Goal: Navigation & Orientation: Understand site structure

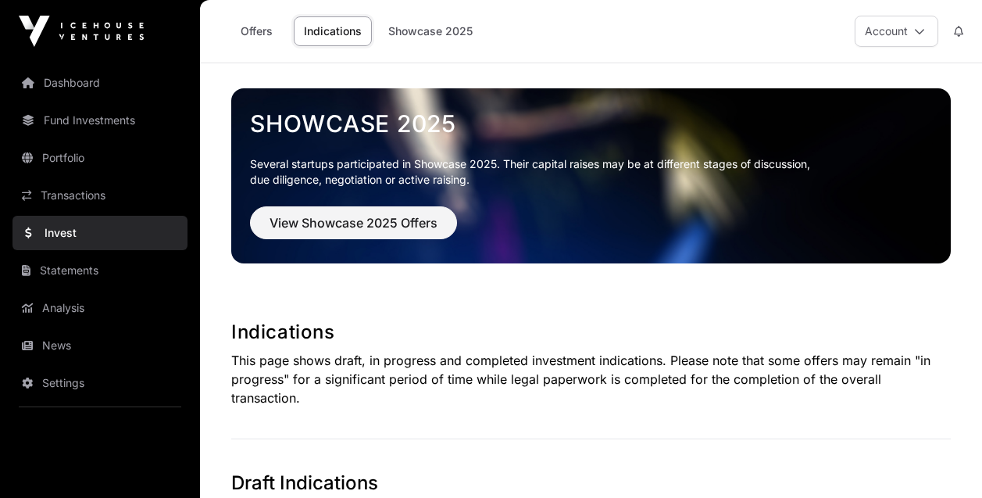
click at [109, 19] on img at bounding box center [81, 31] width 125 height 31
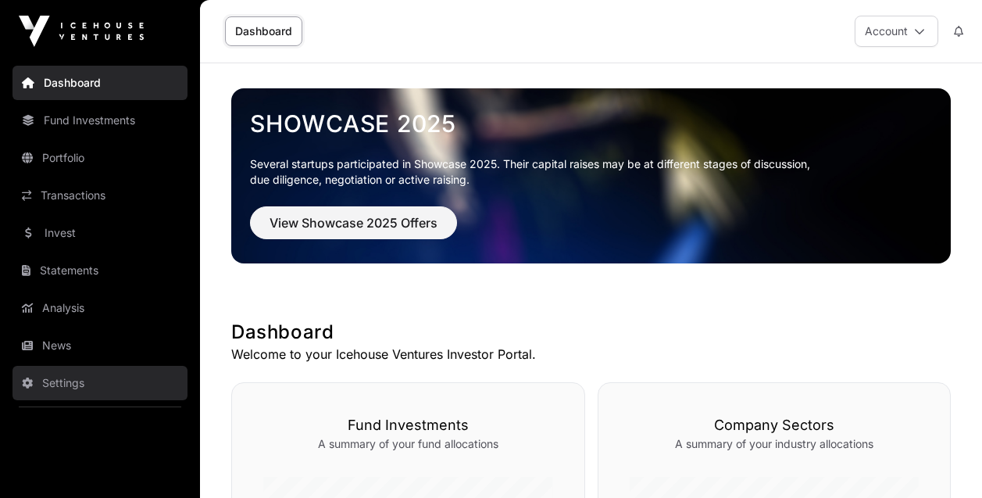
click at [63, 380] on link "Settings" at bounding box center [100, 383] width 175 height 34
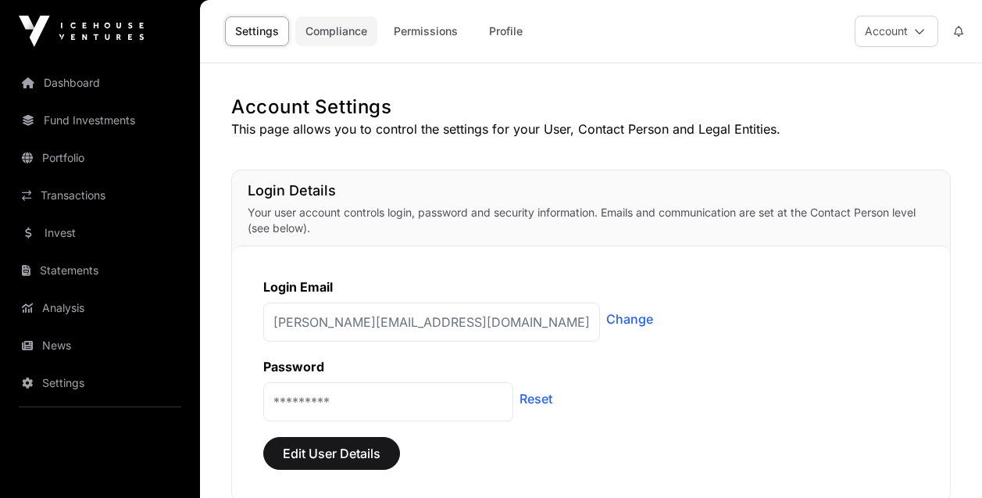
click at [359, 30] on link "Compliance" at bounding box center [336, 31] width 82 height 30
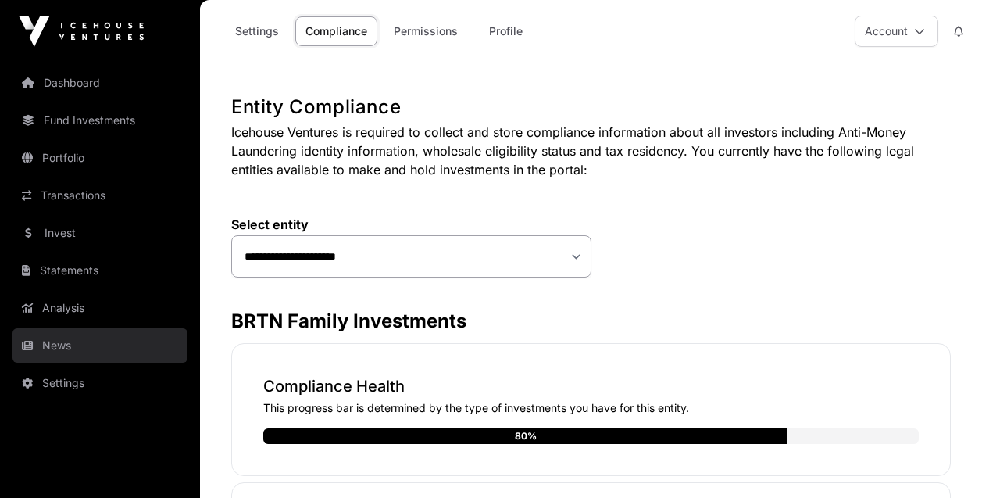
click at [60, 338] on link "News" at bounding box center [100, 345] width 175 height 34
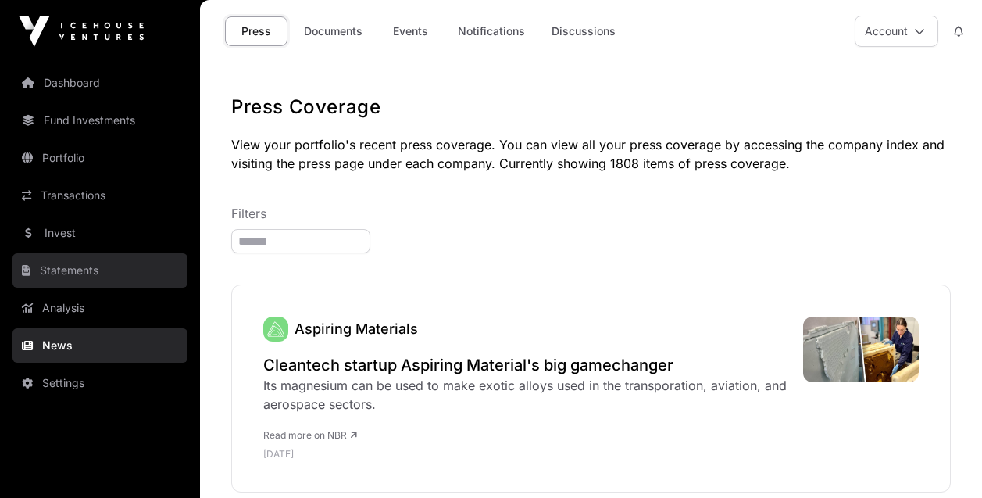
click at [72, 271] on link "Statements" at bounding box center [100, 270] width 175 height 34
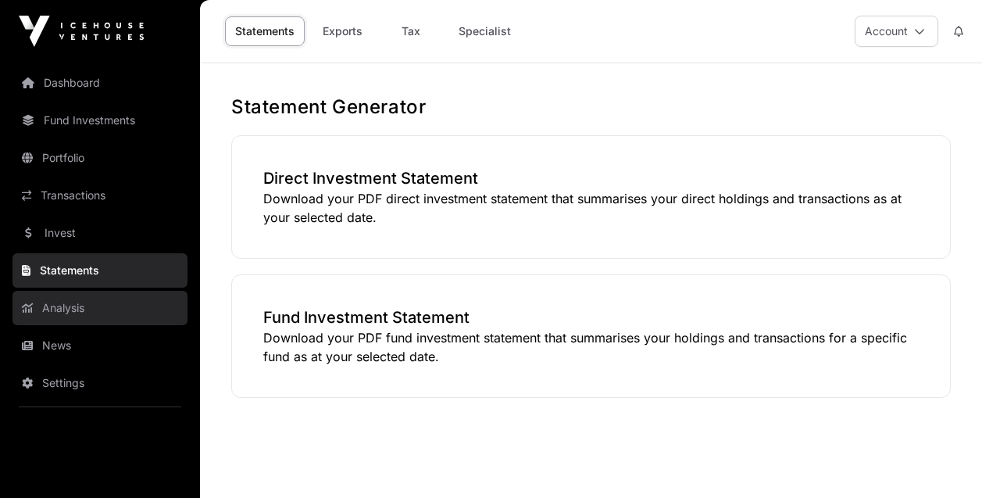
click at [70, 304] on link "Analysis" at bounding box center [100, 308] width 175 height 34
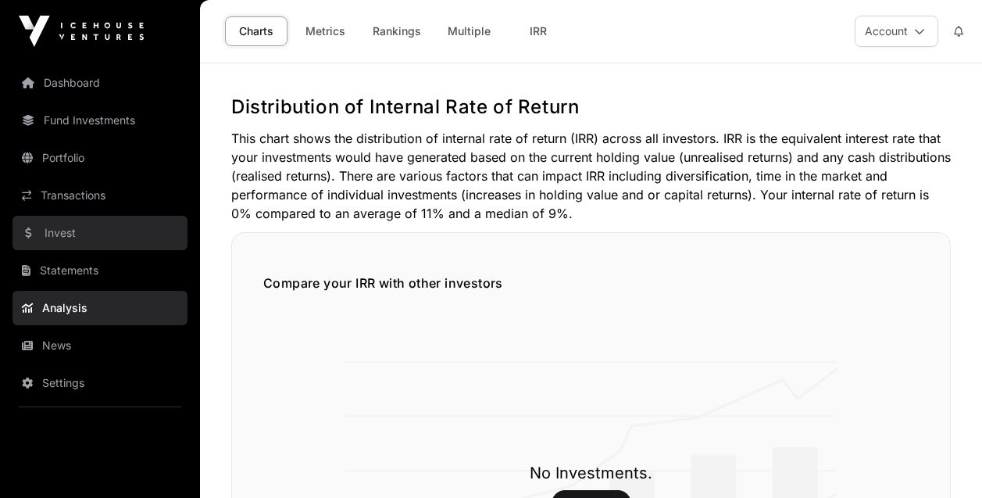
click at [73, 229] on link "Invest" at bounding box center [100, 233] width 175 height 34
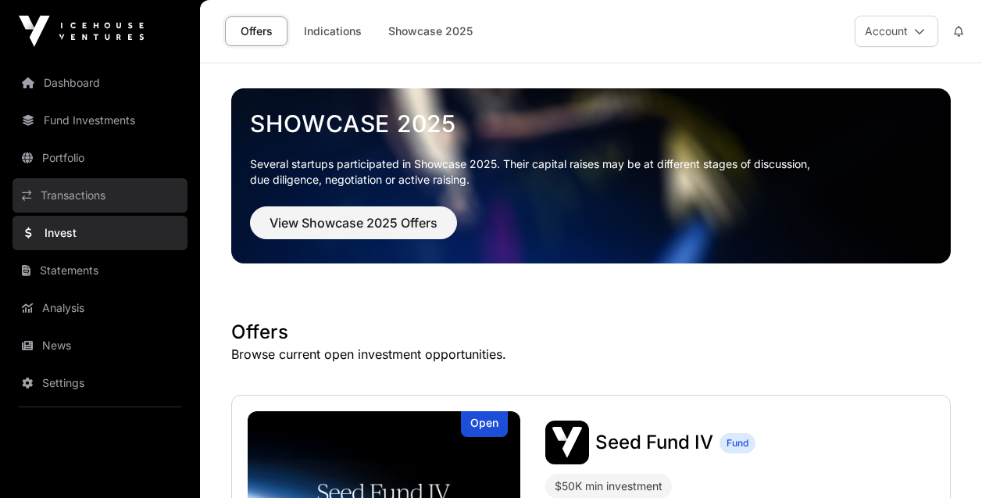
click at [93, 204] on link "Transactions" at bounding box center [100, 195] width 175 height 34
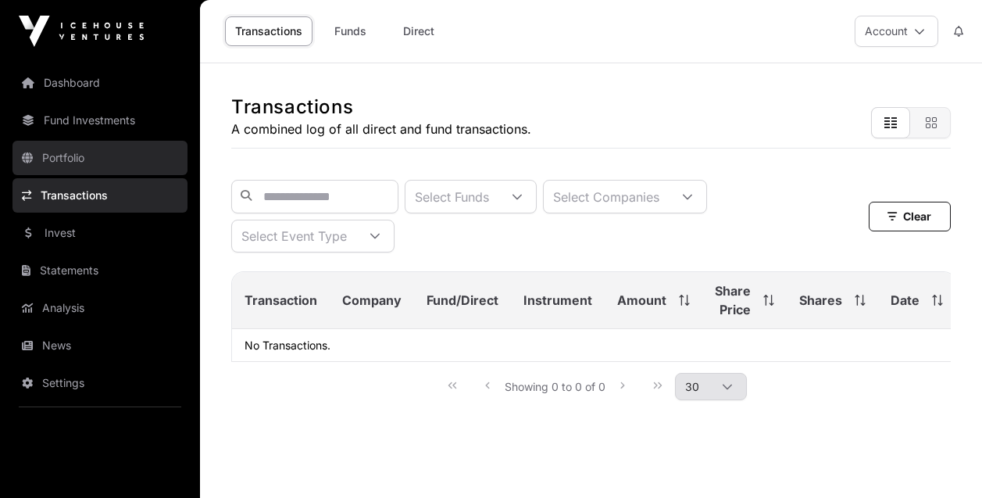
click at [73, 158] on link "Portfolio" at bounding box center [100, 158] width 175 height 34
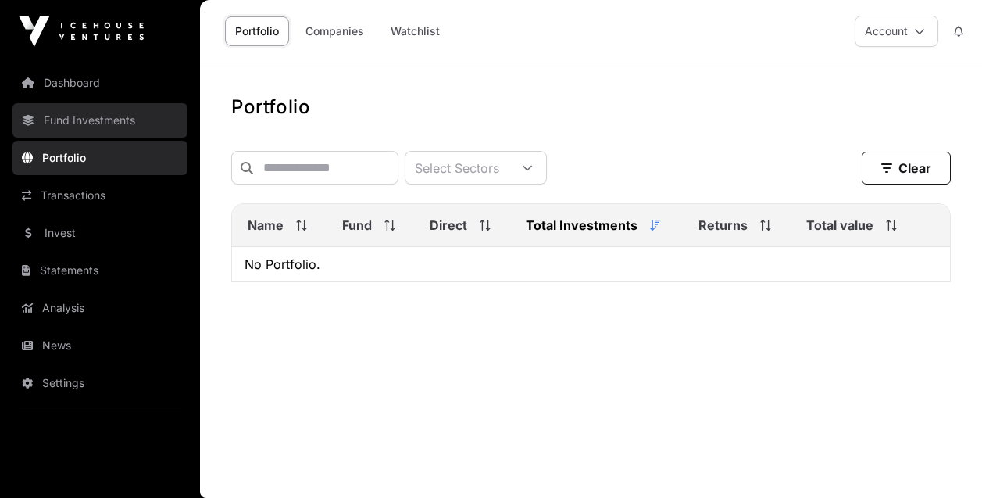
click at [105, 111] on link "Fund Investments" at bounding box center [100, 120] width 175 height 34
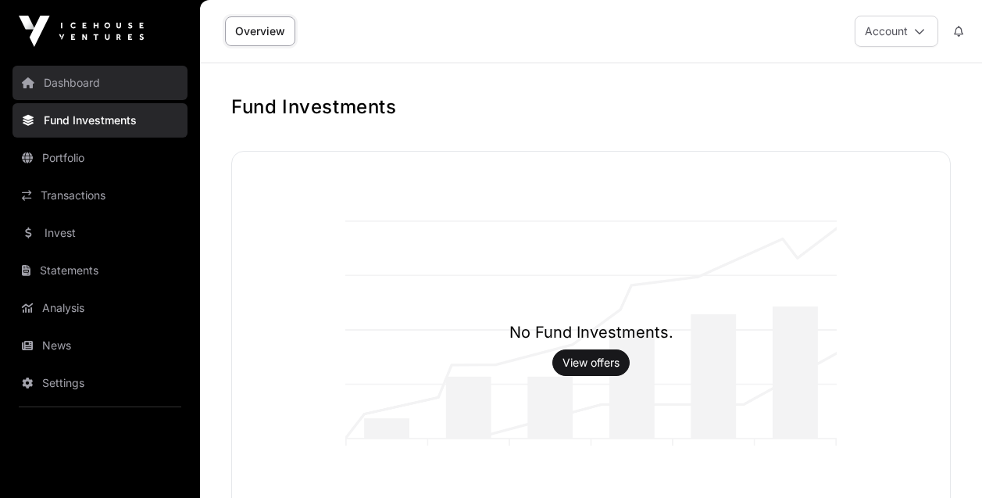
click at [81, 74] on link "Dashboard" at bounding box center [100, 83] width 175 height 34
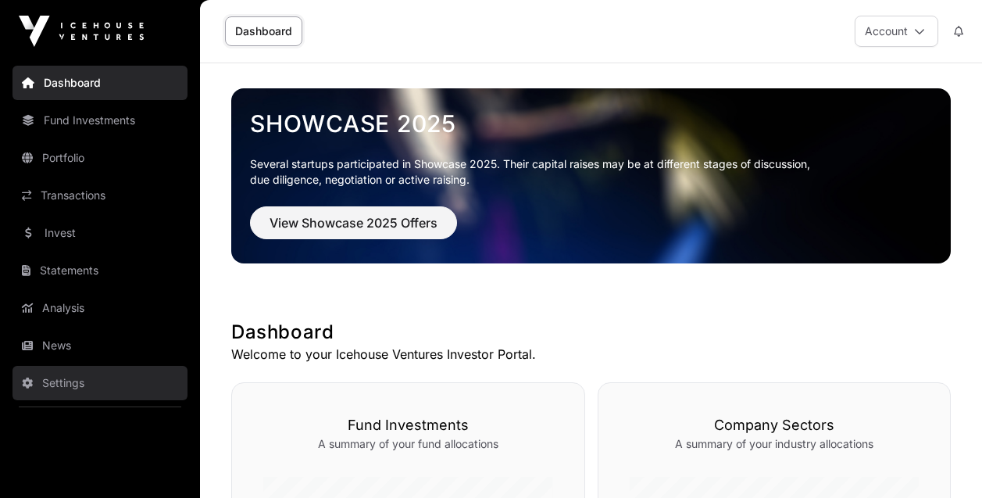
click at [63, 388] on link "Settings" at bounding box center [100, 383] width 175 height 34
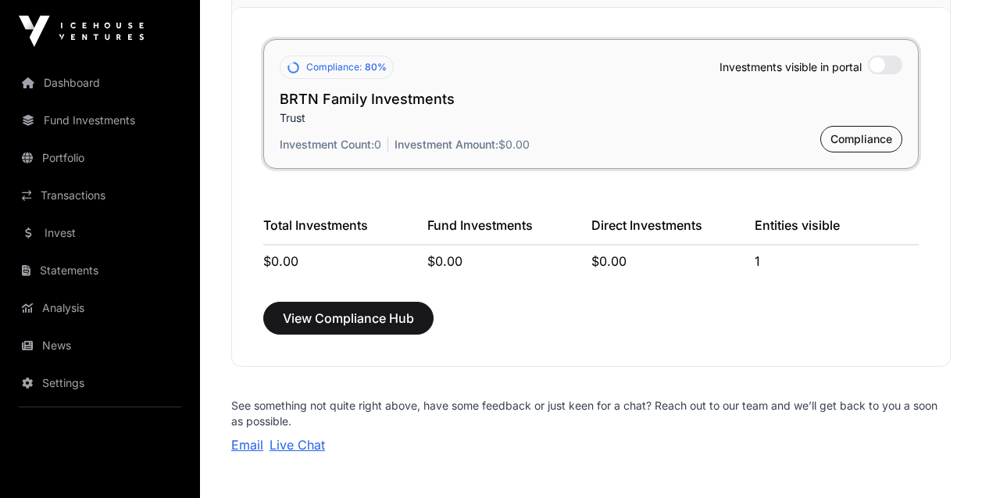
scroll to position [1282, 0]
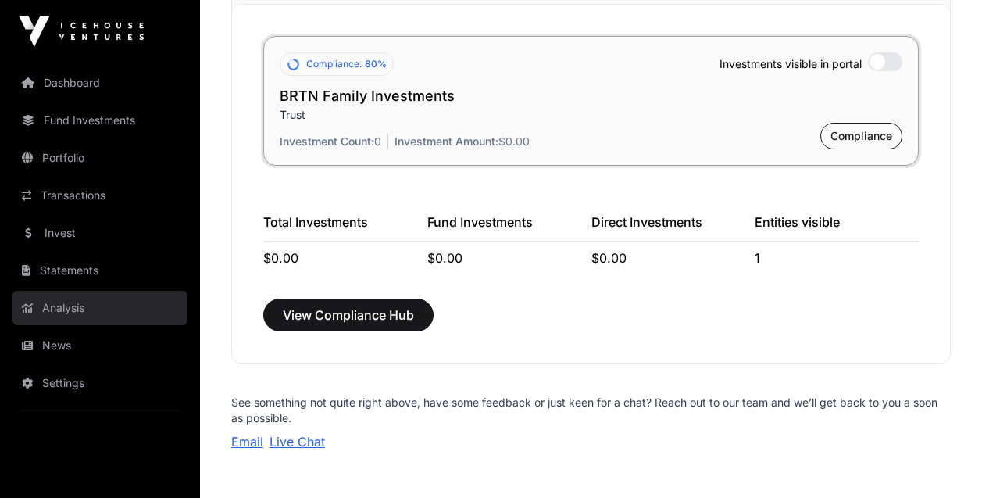
click at [59, 320] on link "Analysis" at bounding box center [100, 308] width 175 height 34
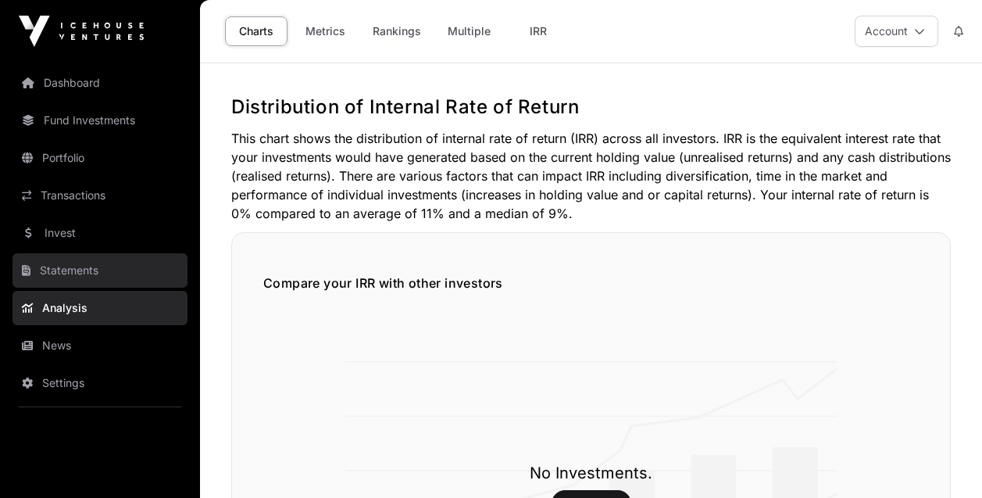
click at [63, 281] on link "Statements" at bounding box center [100, 270] width 175 height 34
